Goal: Task Accomplishment & Management: Manage account settings

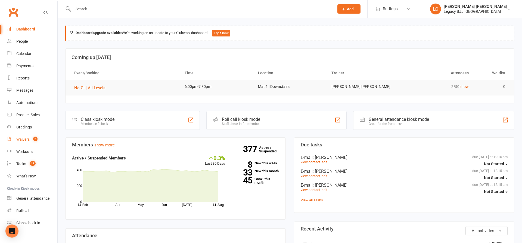
click at [23, 141] on div "Waivers" at bounding box center [22, 139] width 13 height 4
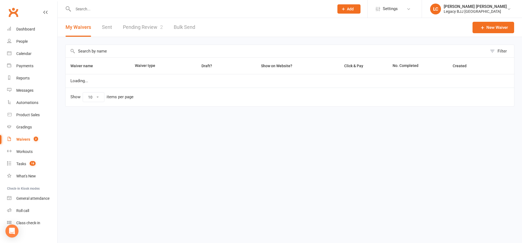
select select "100"
click at [150, 32] on link "Pending Review 2" at bounding box center [143, 27] width 40 height 19
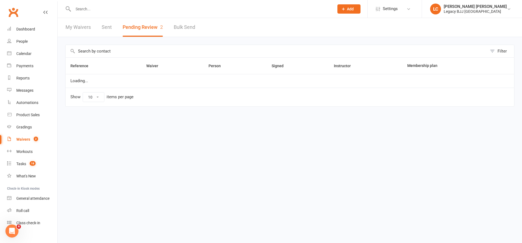
select select "100"
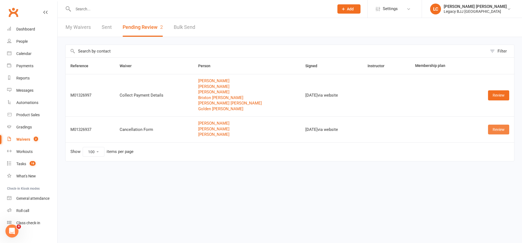
click at [500, 128] on link "Review" at bounding box center [498, 130] width 21 height 10
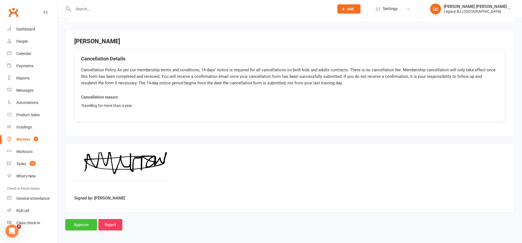
scroll to position [623, 0]
click at [75, 219] on input "Approve" at bounding box center [81, 224] width 32 height 11
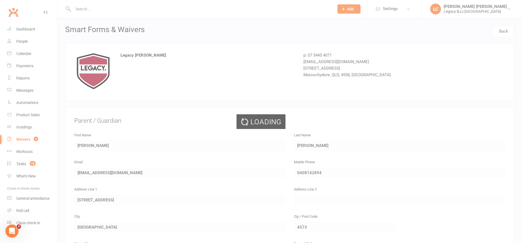
select select "100"
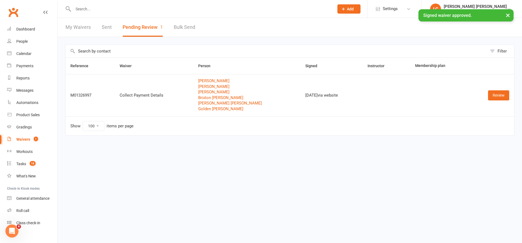
drag, startPoint x: 27, startPoint y: 29, endPoint x: 208, endPoint y: 91, distance: 191.6
click at [27, 29] on div "Dashboard" at bounding box center [25, 29] width 19 height 4
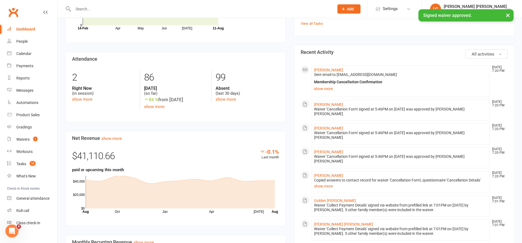
scroll to position [152, 0]
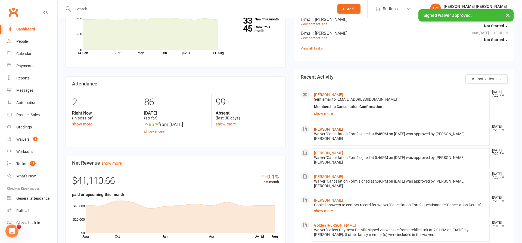
click at [331, 128] on link "[PERSON_NAME]" at bounding box center [328, 129] width 29 height 4
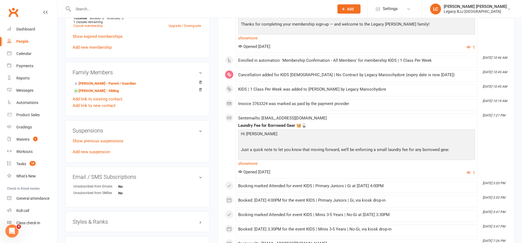
scroll to position [284, 0]
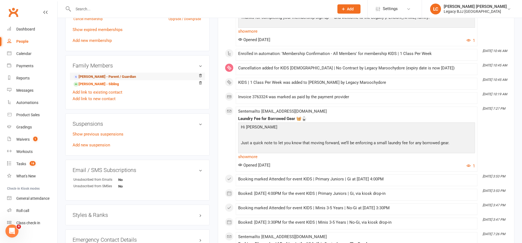
click at [101, 77] on link "[PERSON_NAME] - Parent / Guardian" at bounding box center [104, 77] width 63 height 6
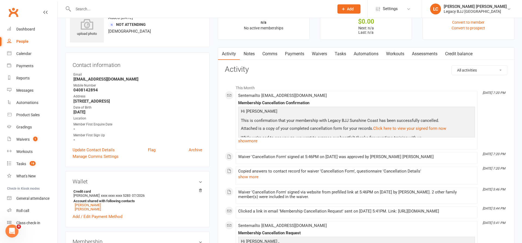
scroll to position [37, 0]
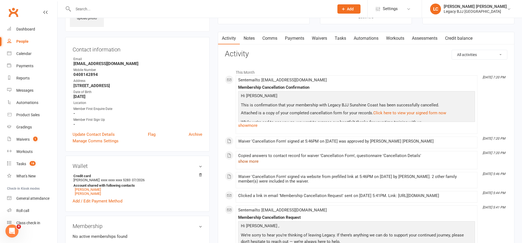
click at [248, 161] on button "show more" at bounding box center [248, 161] width 20 height 7
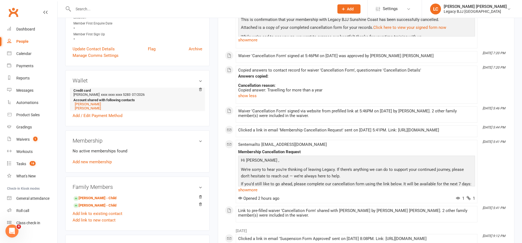
scroll to position [201, 0]
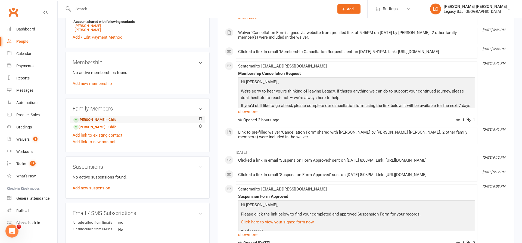
click at [82, 119] on link "[PERSON_NAME] - Child" at bounding box center [94, 120] width 43 height 6
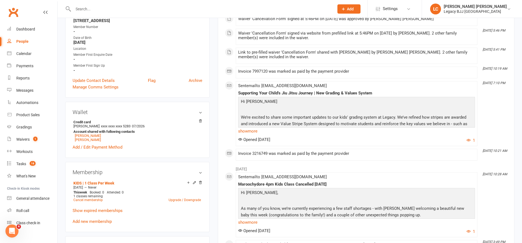
scroll to position [114, 0]
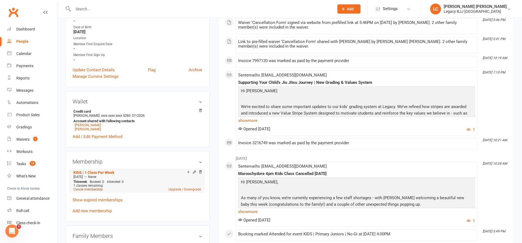
click at [85, 190] on link "Cancel membership" at bounding box center [87, 189] width 29 height 4
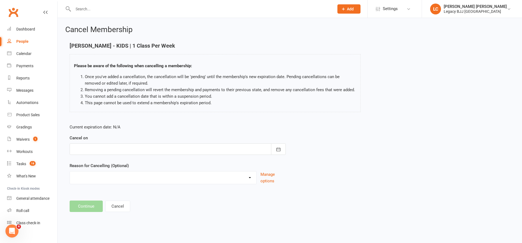
click at [156, 153] on div at bounding box center [178, 148] width 216 height 11
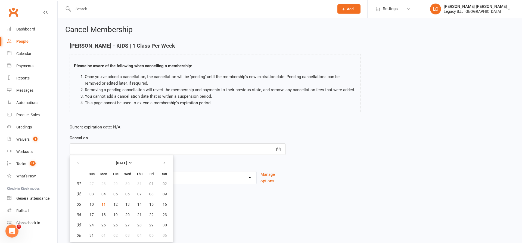
drag, startPoint x: 91, startPoint y: 214, endPoint x: 100, endPoint y: 209, distance: 10.2
click at [91, 214] on span "17" at bounding box center [92, 215] width 4 height 4
type input "[DATE]"
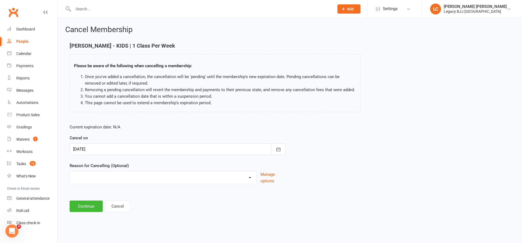
select select "7"
click at [90, 206] on button "Continue" at bounding box center [86, 206] width 33 height 11
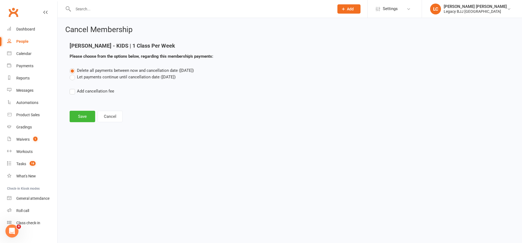
click at [97, 77] on label "Let payments continue until cancellation date ([DATE])" at bounding box center [123, 77] width 106 height 7
click at [73, 74] on input "Let payments continue until cancellation date ([DATE])" at bounding box center [72, 74] width 4 height 0
drag, startPoint x: 84, startPoint y: 112, endPoint x: 118, endPoint y: 116, distance: 34.3
click at [84, 112] on button "Save" at bounding box center [83, 116] width 26 height 11
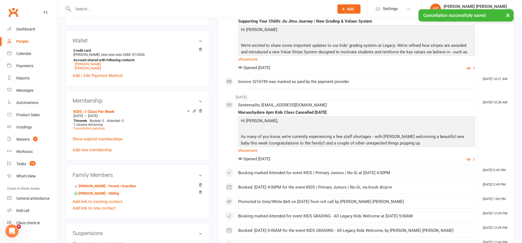
scroll to position [190, 0]
click at [91, 193] on link "[PERSON_NAME] - Sibling" at bounding box center [95, 193] width 45 height 6
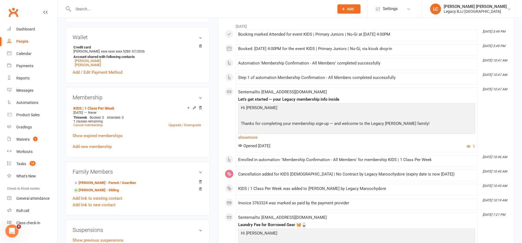
scroll to position [187, 0]
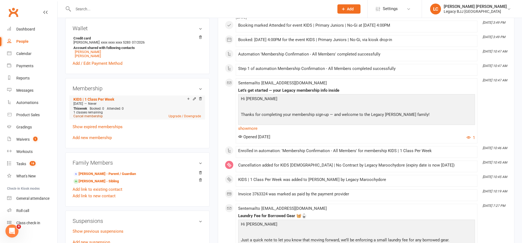
click at [87, 117] on link "Cancel membership" at bounding box center [87, 116] width 29 height 4
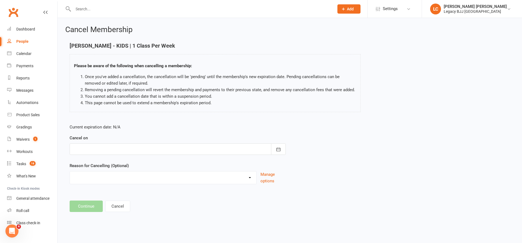
drag, startPoint x: 278, startPoint y: 150, endPoint x: 265, endPoint y: 153, distance: 12.9
click at [278, 150] on icon "button" at bounding box center [278, 149] width 5 height 5
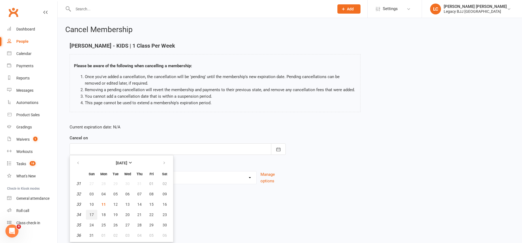
click at [92, 216] on span "17" at bounding box center [92, 215] width 4 height 4
type input "[DATE]"
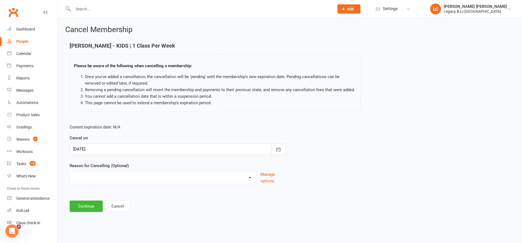
select select "7"
click at [90, 207] on button "Continue" at bounding box center [86, 206] width 33 height 11
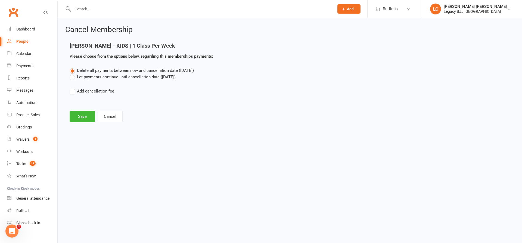
drag, startPoint x: 87, startPoint y: 76, endPoint x: 89, endPoint y: 98, distance: 22.7
click at [88, 76] on label "Let payments continue until cancellation date ([DATE])" at bounding box center [123, 77] width 106 height 7
click at [73, 74] on input "Let payments continue until cancellation date ([DATE])" at bounding box center [72, 74] width 4 height 0
click at [81, 113] on button "Save" at bounding box center [83, 116] width 26 height 11
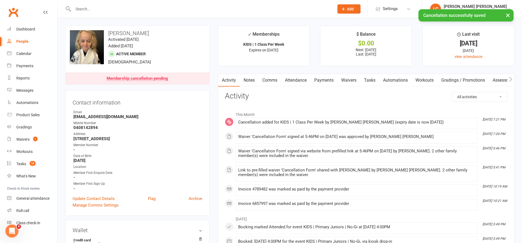
click at [324, 76] on link "Payments" at bounding box center [324, 80] width 27 height 13
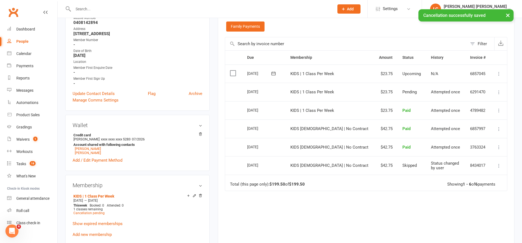
scroll to position [123, 0]
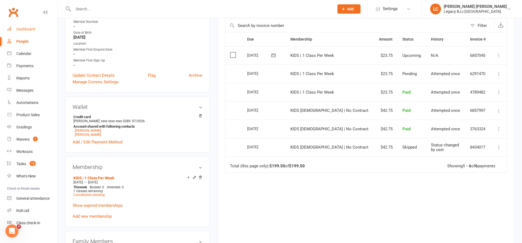
click at [27, 31] on div "Dashboard" at bounding box center [25, 29] width 19 height 4
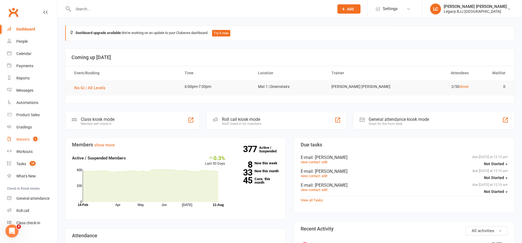
click at [23, 139] on div "Waivers" at bounding box center [22, 139] width 13 height 4
select select "100"
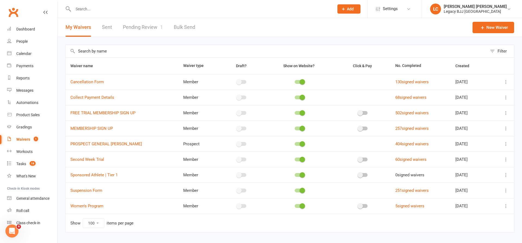
click at [137, 23] on link "Pending Review 1" at bounding box center [143, 27] width 40 height 19
select select "100"
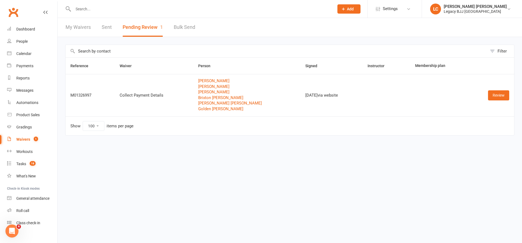
click at [498, 96] on link "Review" at bounding box center [498, 95] width 21 height 10
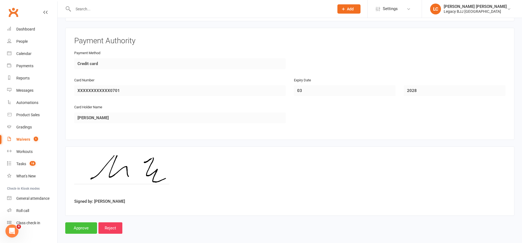
scroll to position [1150, 0]
click at [77, 223] on input "Approve" at bounding box center [81, 228] width 32 height 11
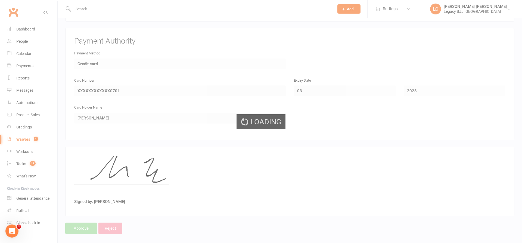
select select "100"
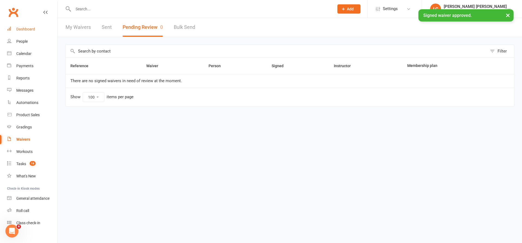
click at [31, 27] on div "Dashboard" at bounding box center [25, 29] width 19 height 4
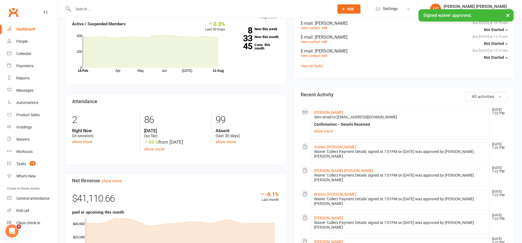
scroll to position [142, 0]
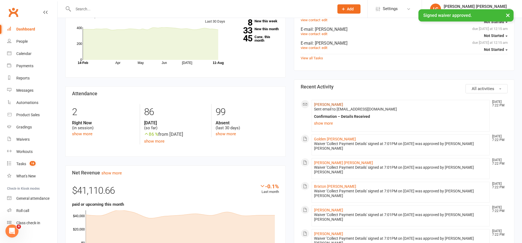
click at [324, 102] on link "[PERSON_NAME]" at bounding box center [328, 104] width 29 height 4
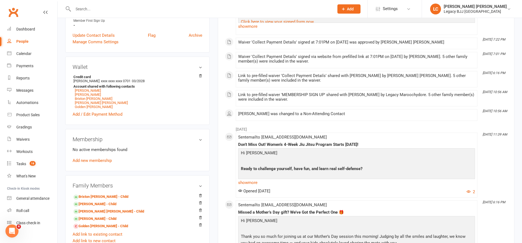
scroll to position [143, 0]
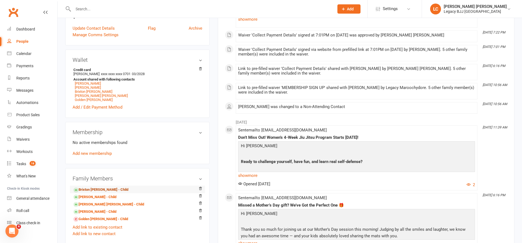
click at [87, 189] on link "Brixton [PERSON_NAME] - Child" at bounding box center [100, 190] width 55 height 6
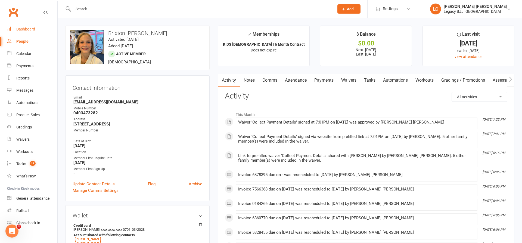
drag, startPoint x: 19, startPoint y: 27, endPoint x: 47, endPoint y: 24, distance: 27.6
click at [20, 27] on div "Dashboard" at bounding box center [25, 29] width 19 height 4
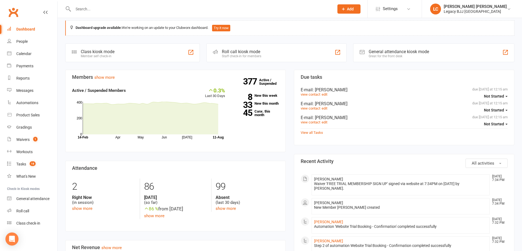
click at [87, 9] on input "text" at bounding box center [201, 9] width 259 height 8
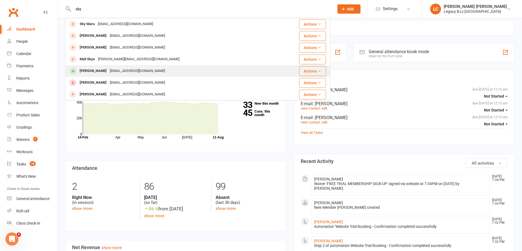
type input "sky"
click at [107, 72] on div "Sky Flavius-Calderone" at bounding box center [93, 71] width 30 height 8
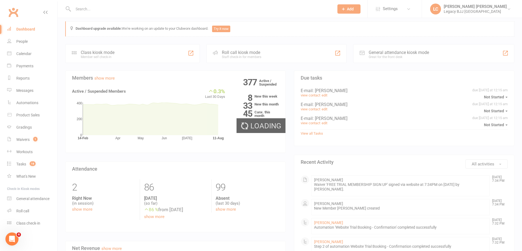
scroll to position [4, 0]
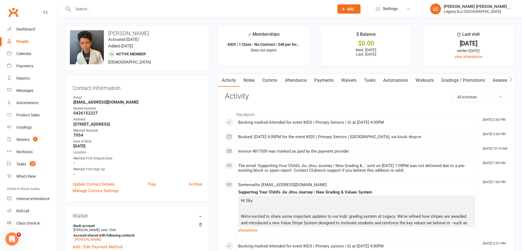
click at [303, 81] on link "Attendance" at bounding box center [295, 80] width 29 height 13
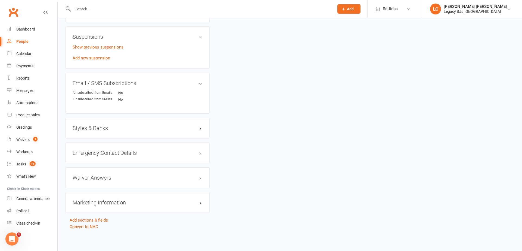
scroll to position [367, 0]
click at [106, 125] on h3 "Styles & Ranks" at bounding box center [138, 128] width 130 height 6
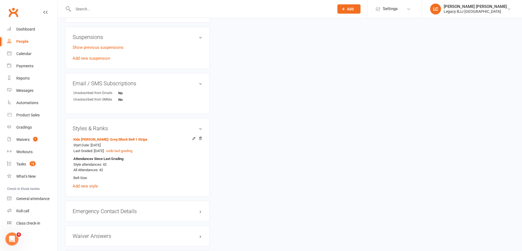
click at [95, 10] on input "text" at bounding box center [201, 9] width 259 height 8
type input "zahlee"
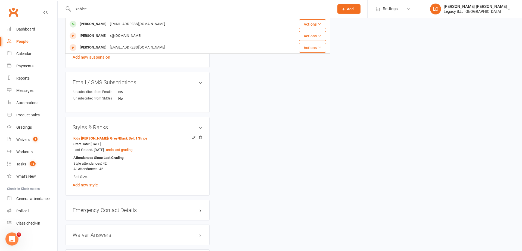
scroll to position [368, 0]
click at [88, 24] on div "Zahlee Costa Santana" at bounding box center [93, 24] width 30 height 8
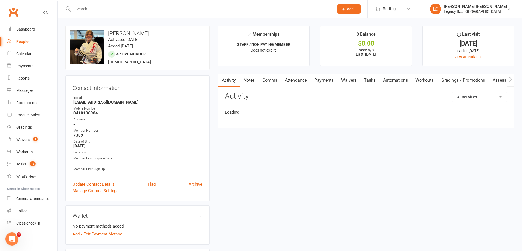
scroll to position [0, 0]
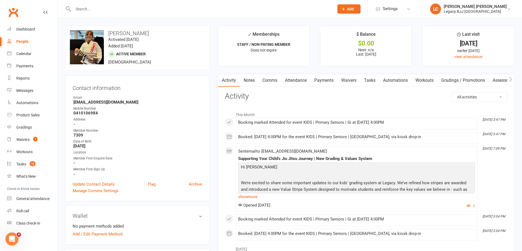
click at [300, 80] on link "Attendance" at bounding box center [295, 80] width 29 height 13
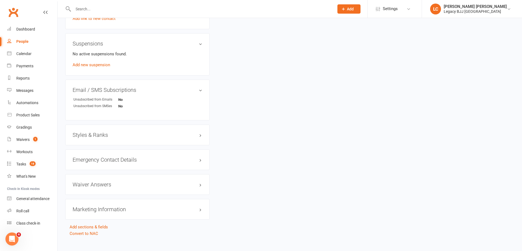
scroll to position [356, 0]
click at [123, 134] on h3 "Styles & Ranks" at bounding box center [138, 134] width 130 height 6
